Goal: Navigation & Orientation: Find specific page/section

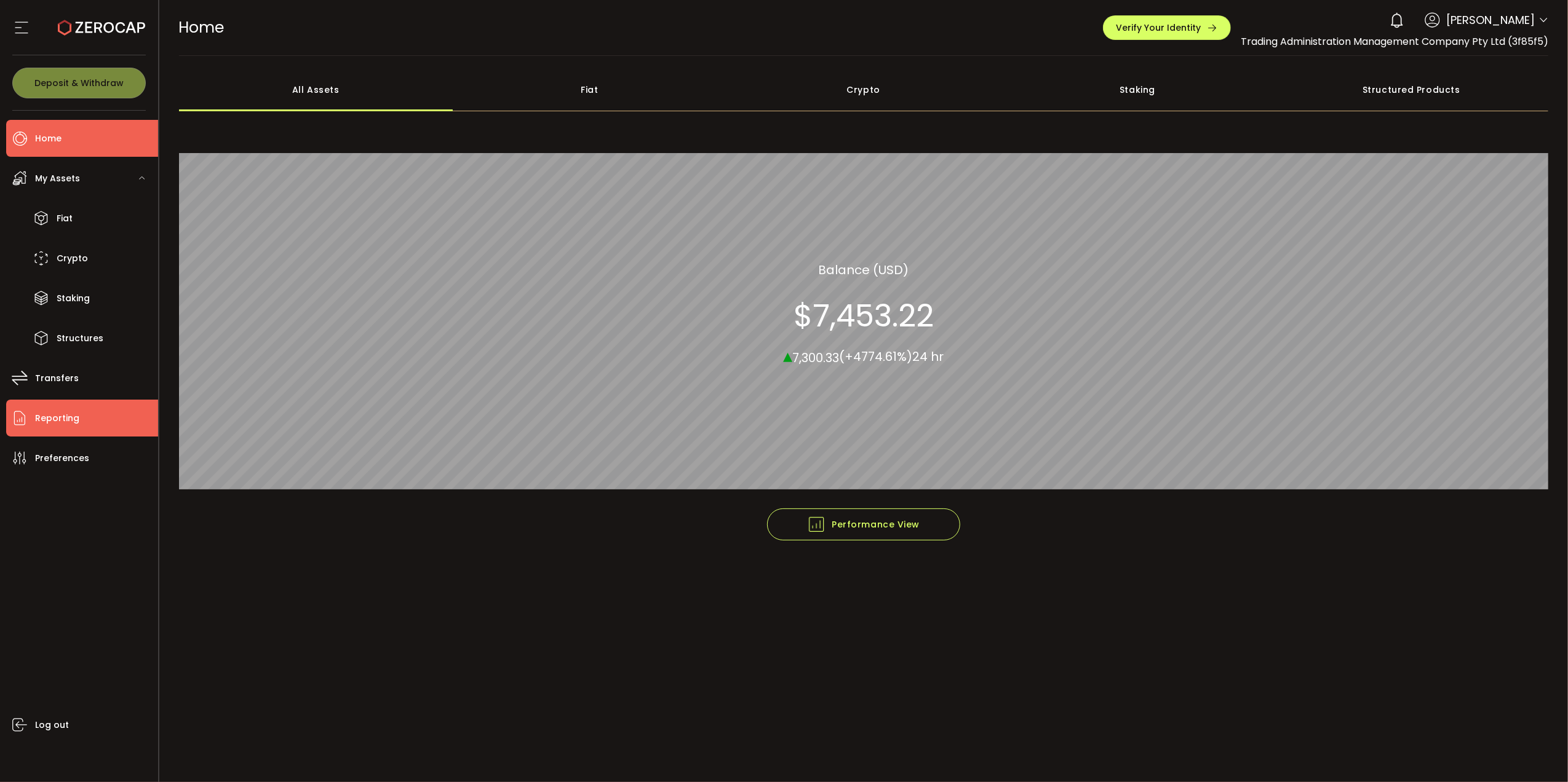
click at [67, 416] on span "Reporting" at bounding box center [57, 418] width 44 height 18
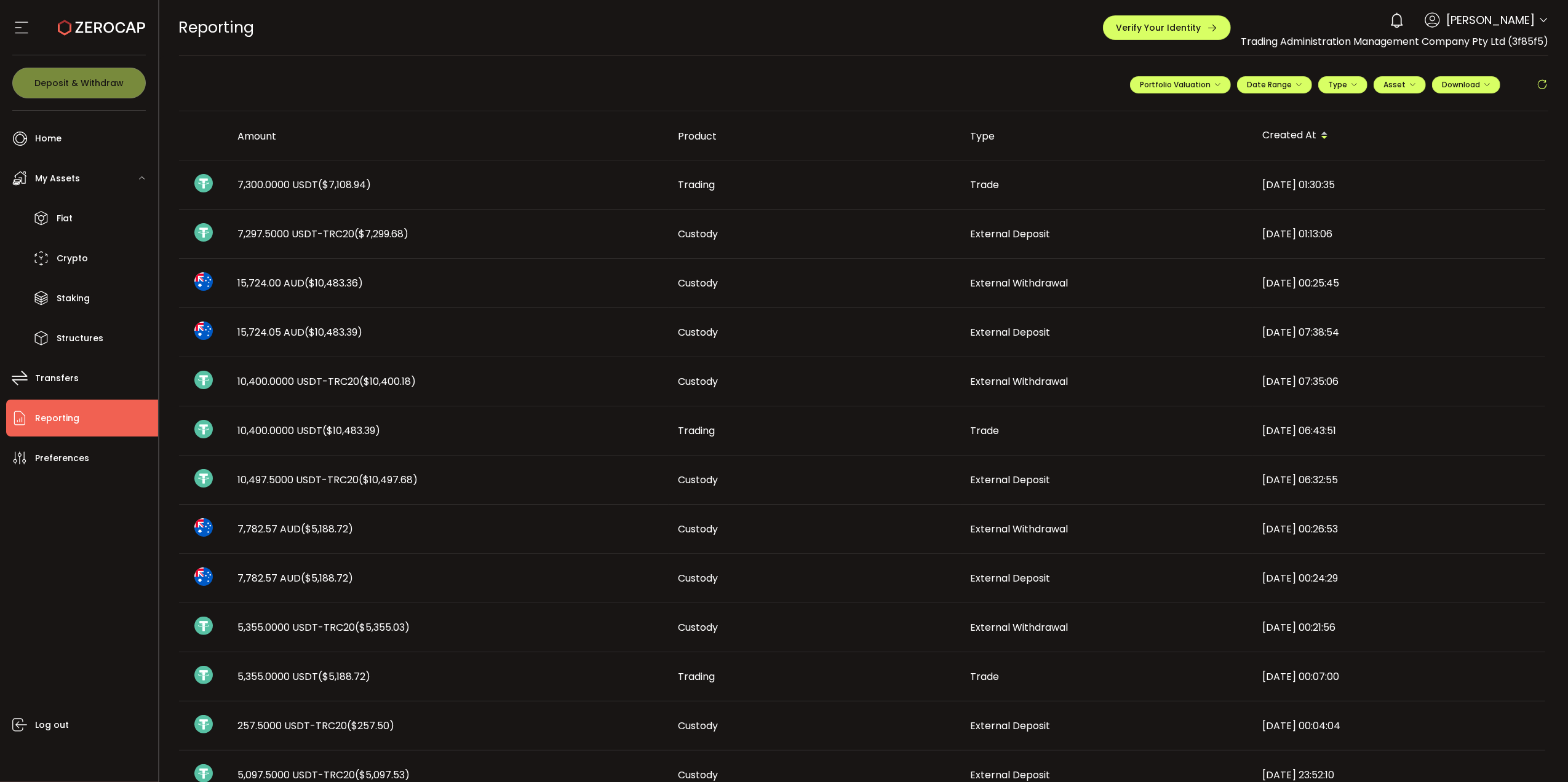
click at [70, 409] on span "Reporting" at bounding box center [57, 418] width 44 height 18
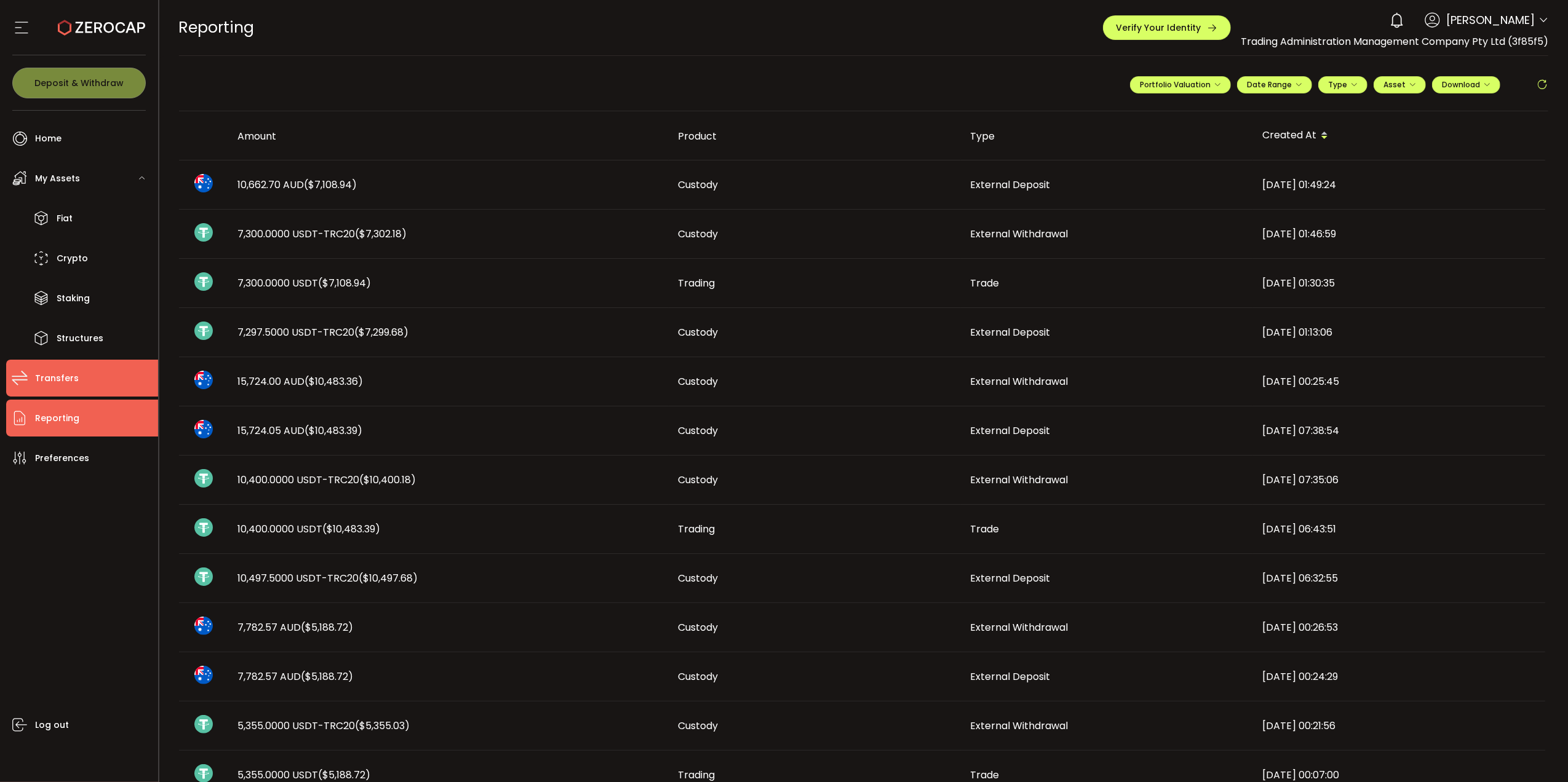
click at [53, 373] on span "Transfers" at bounding box center [57, 378] width 44 height 18
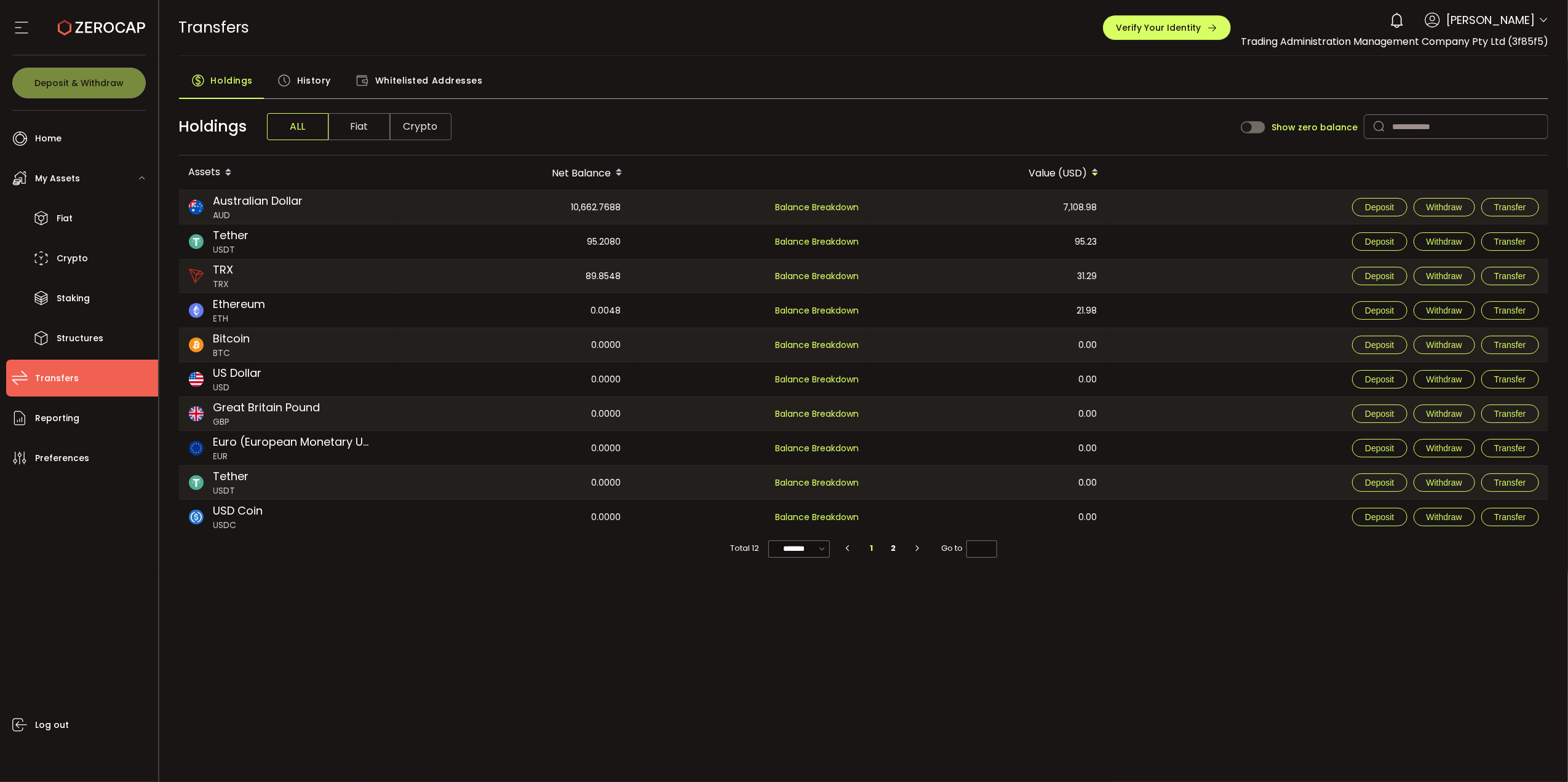
click at [325, 80] on span "History" at bounding box center [314, 80] width 34 height 25
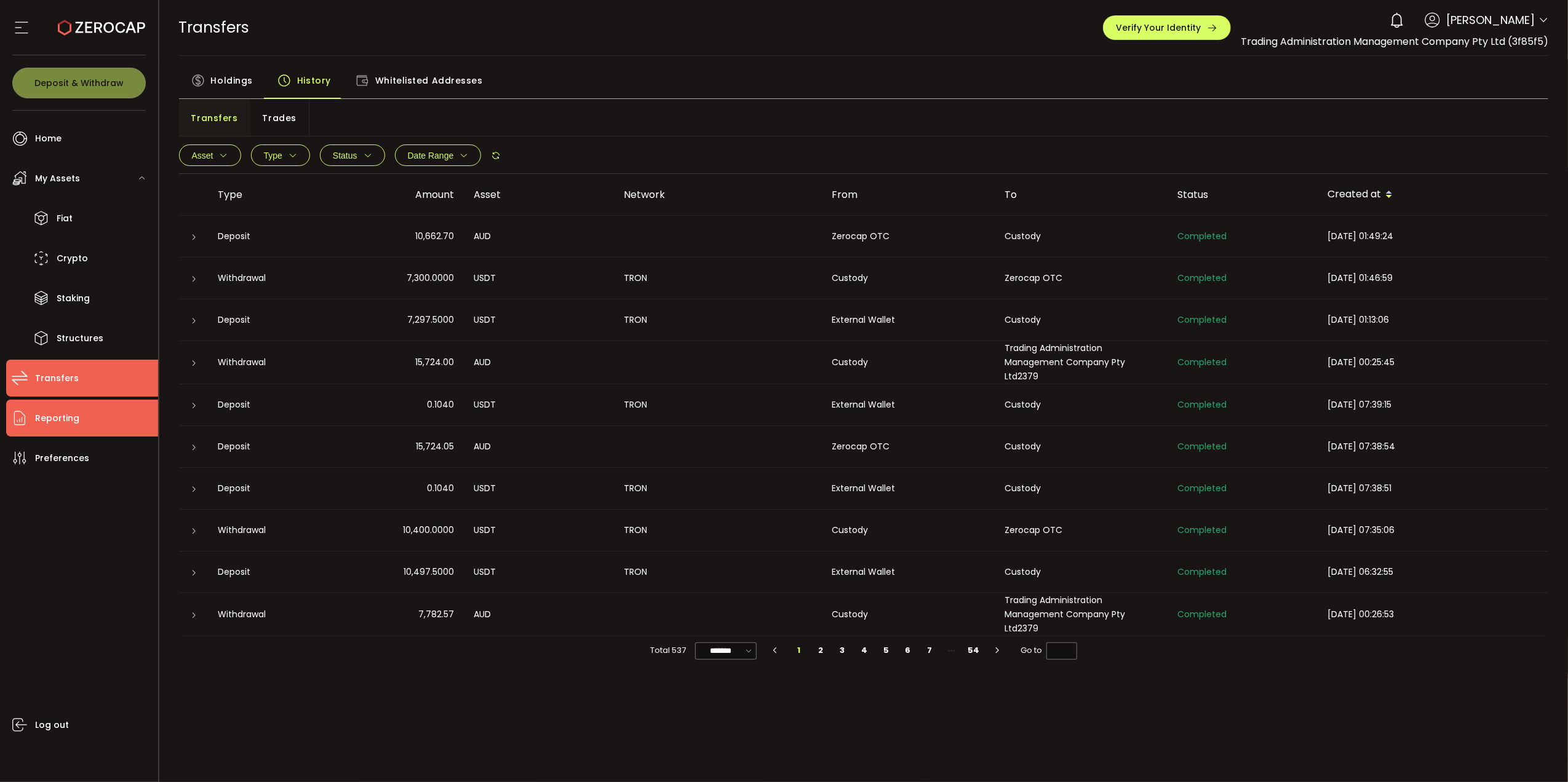
click at [75, 419] on span "Reporting" at bounding box center [57, 418] width 44 height 18
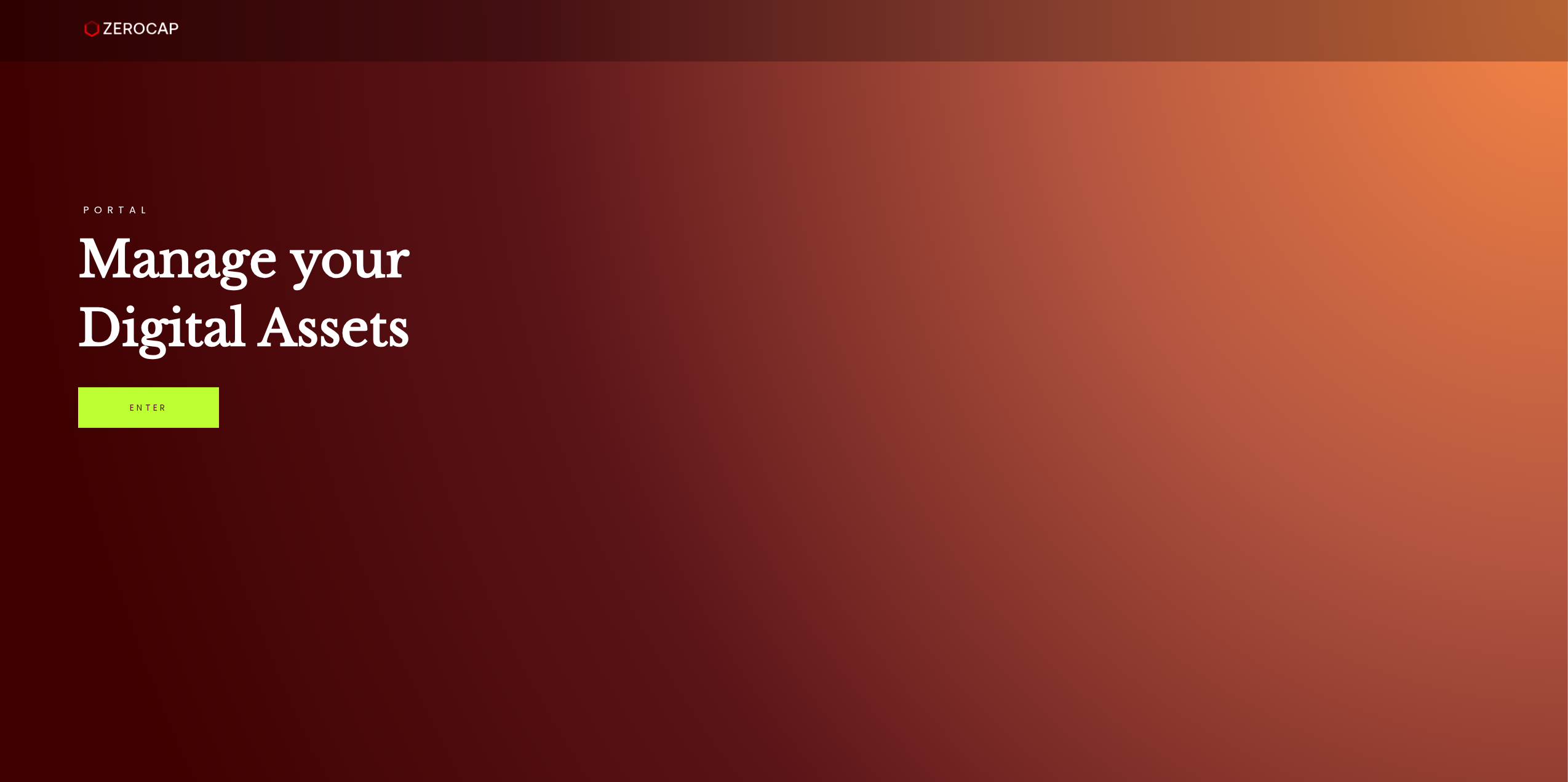
click at [176, 401] on link "Enter" at bounding box center [149, 407] width 141 height 40
